Goal: Information Seeking & Learning: Learn about a topic

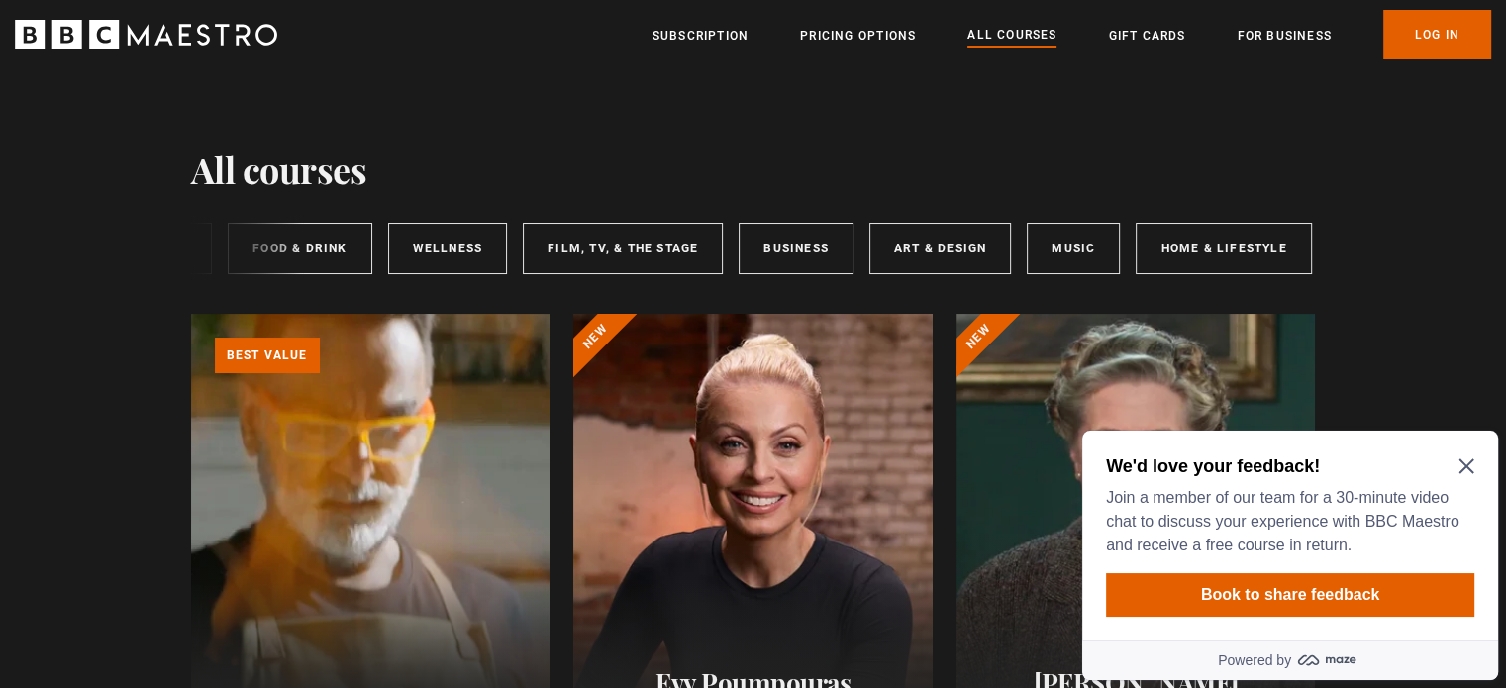
click at [1471, 465] on icon "Close Maze Prompt" at bounding box center [1467, 467] width 16 height 16
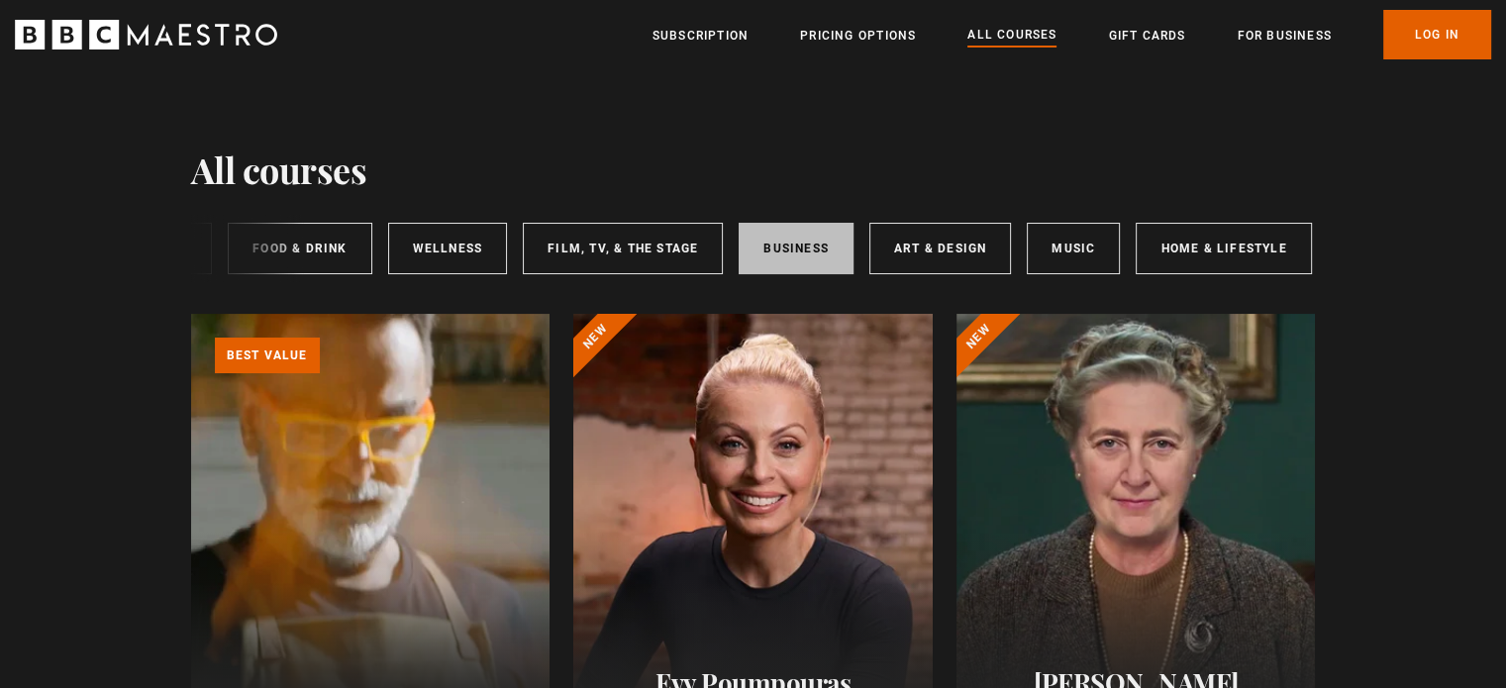
click at [798, 251] on link "Business" at bounding box center [796, 248] width 115 height 51
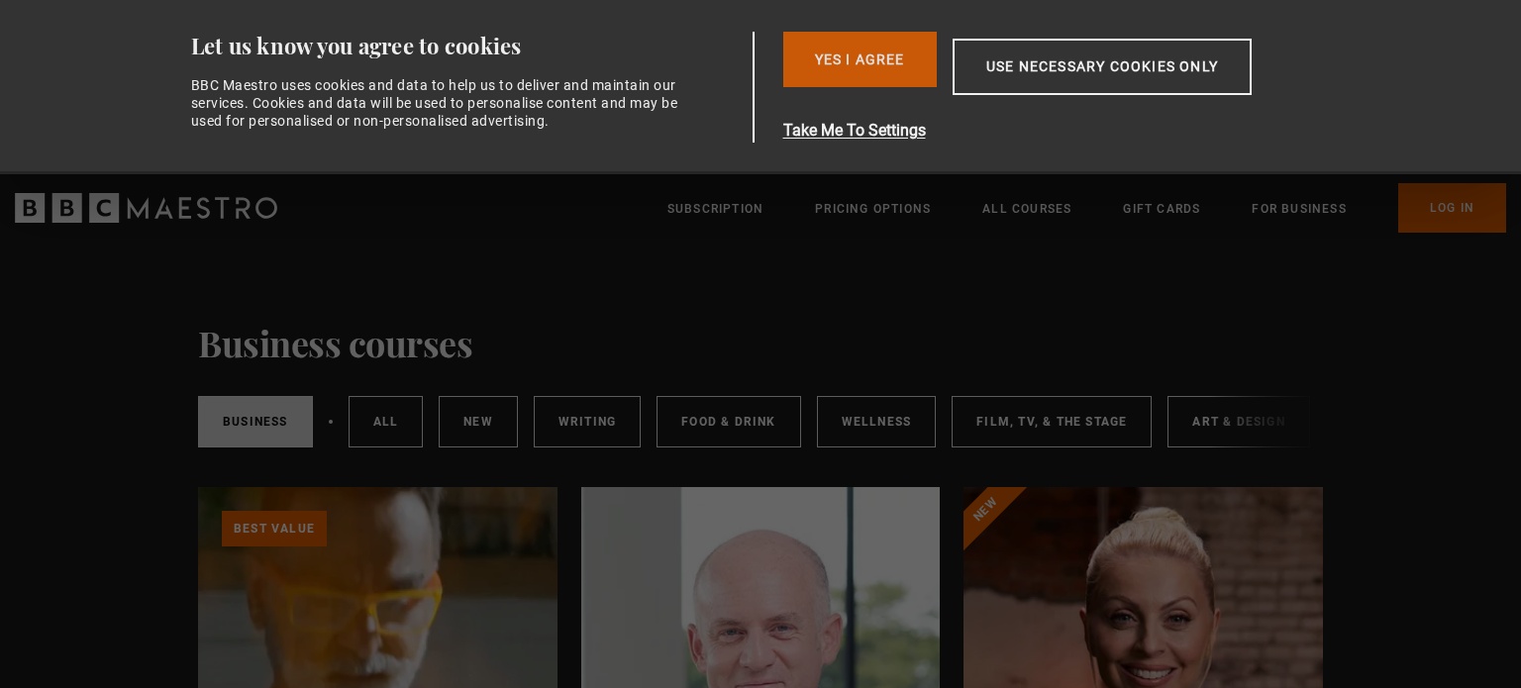
click at [859, 51] on button "Yes I Agree" at bounding box center [860, 59] width 154 height 55
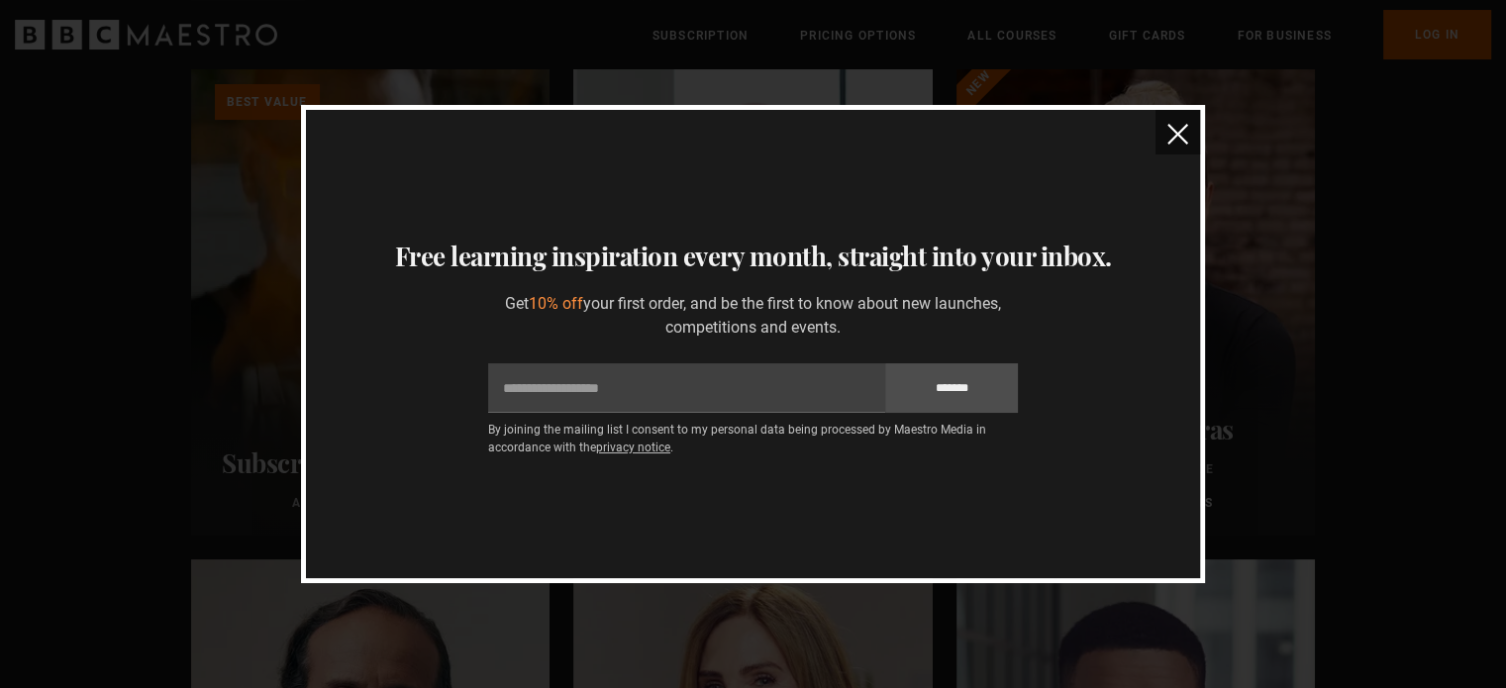
scroll to position [198, 0]
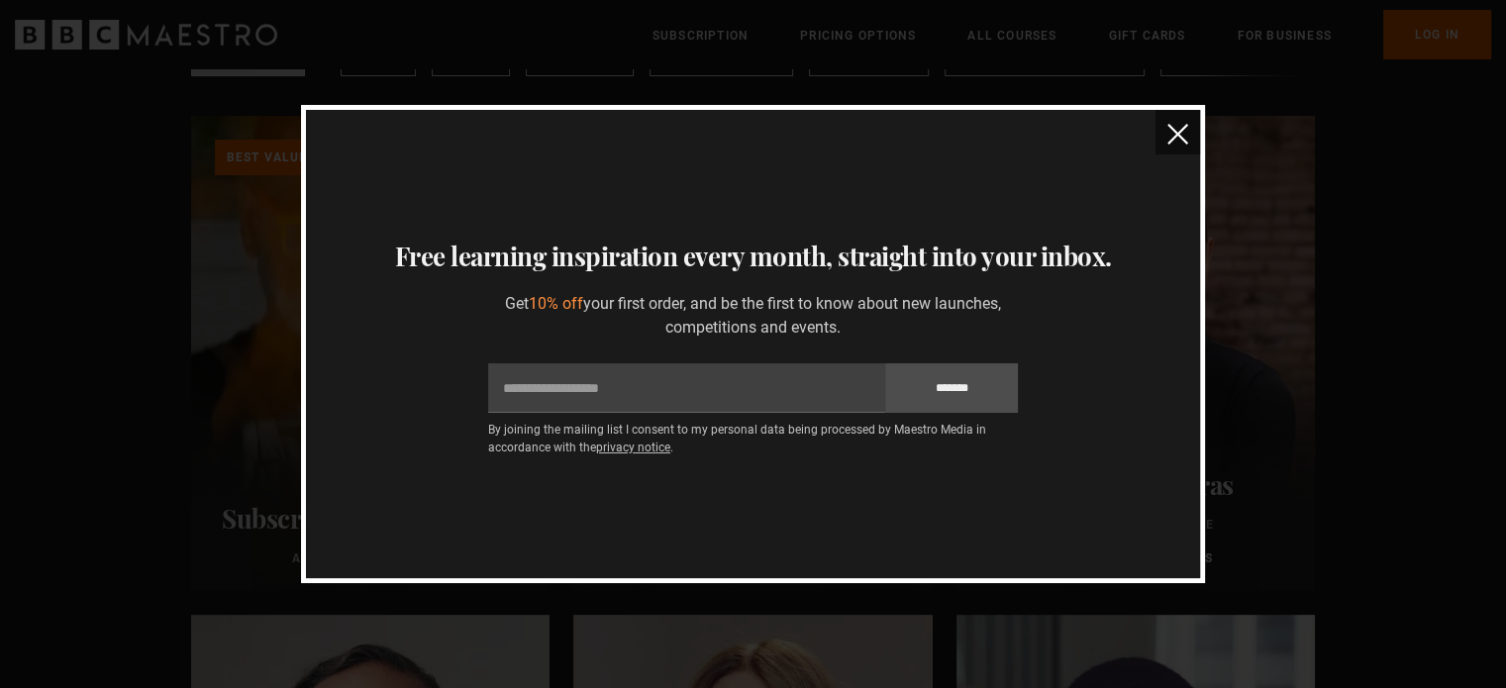
click at [1168, 137] on img "close" at bounding box center [1178, 134] width 21 height 21
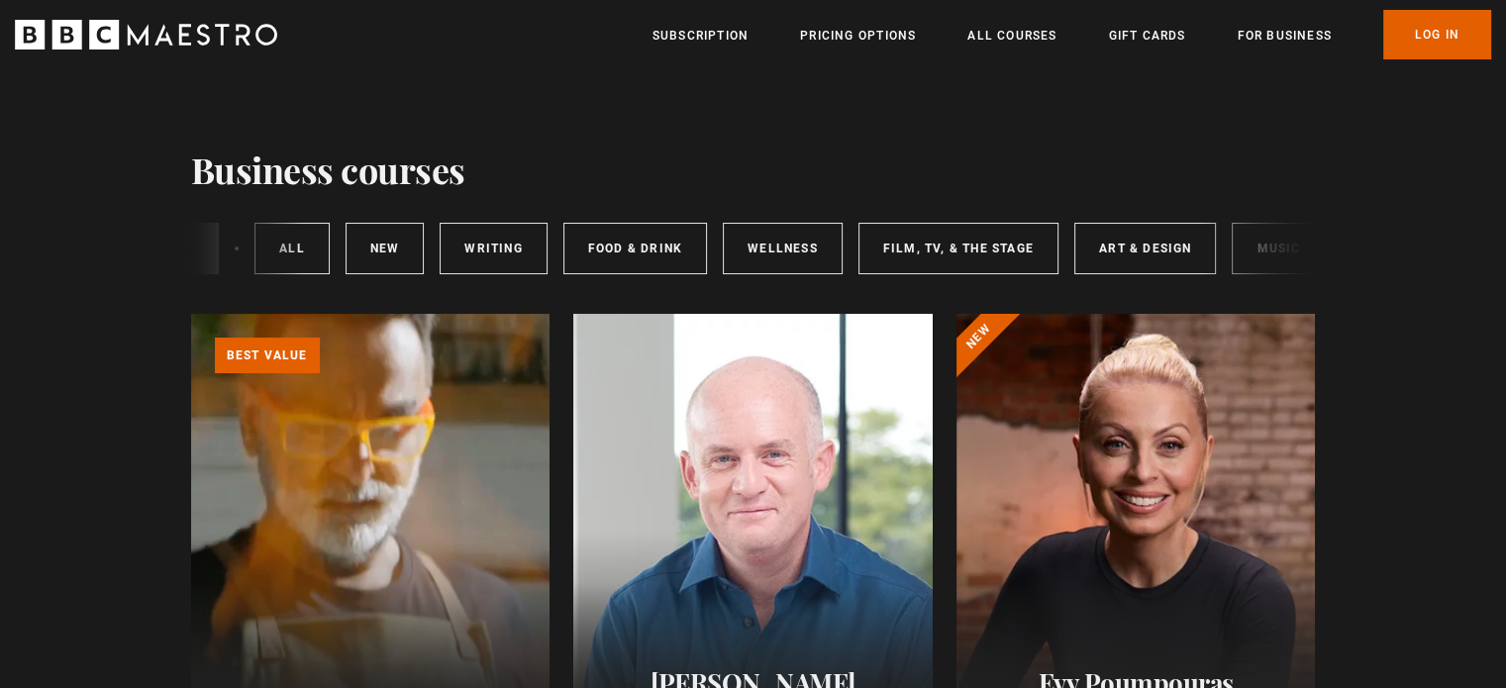
scroll to position [0, 0]
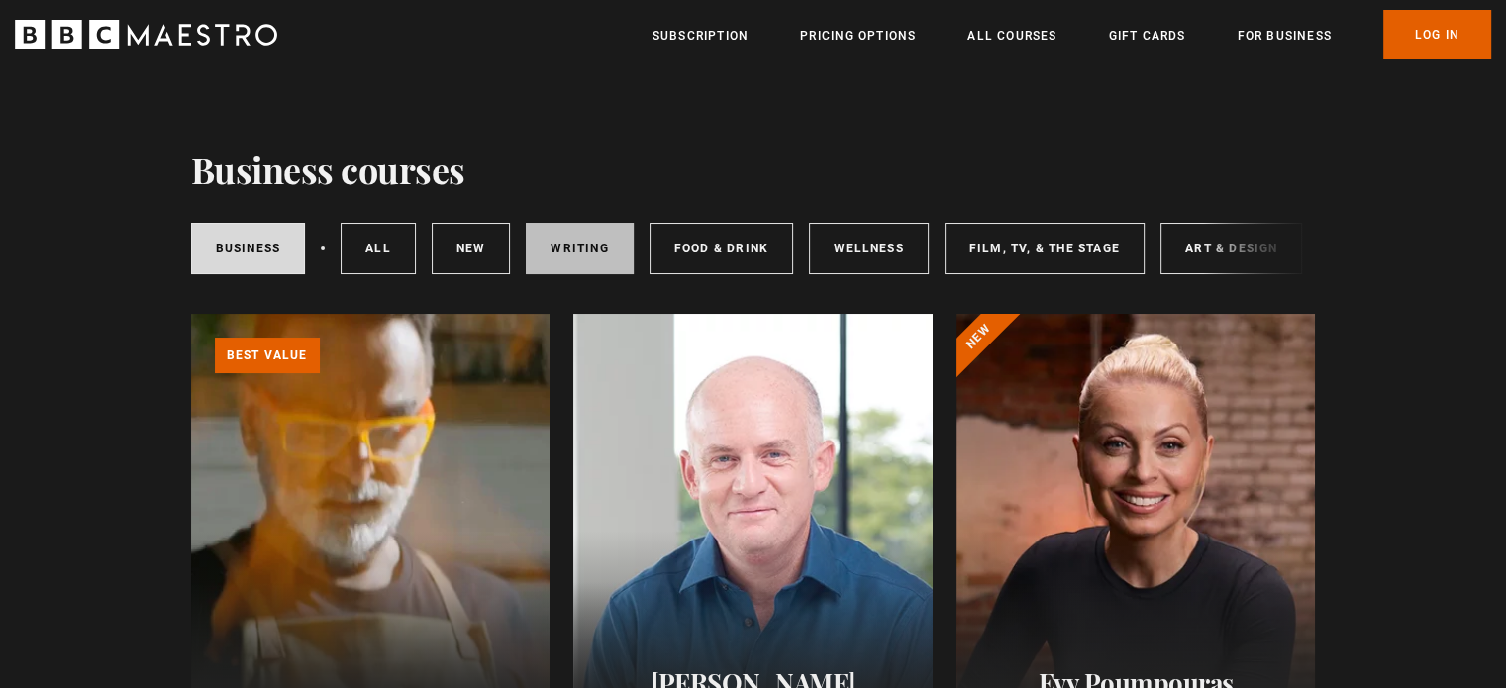
click at [573, 239] on link "Writing" at bounding box center [579, 248] width 107 height 51
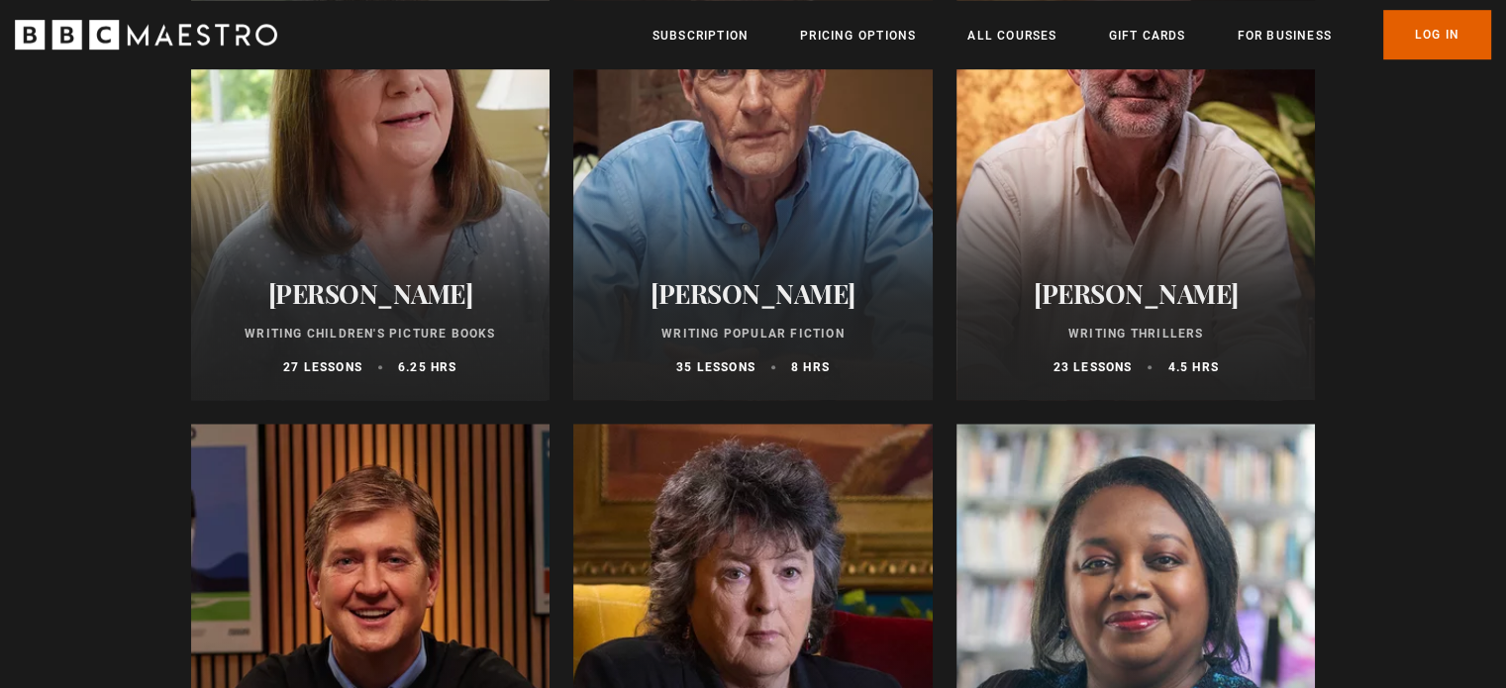
scroll to position [1386, 0]
